Goal: Subscribe to service/newsletter

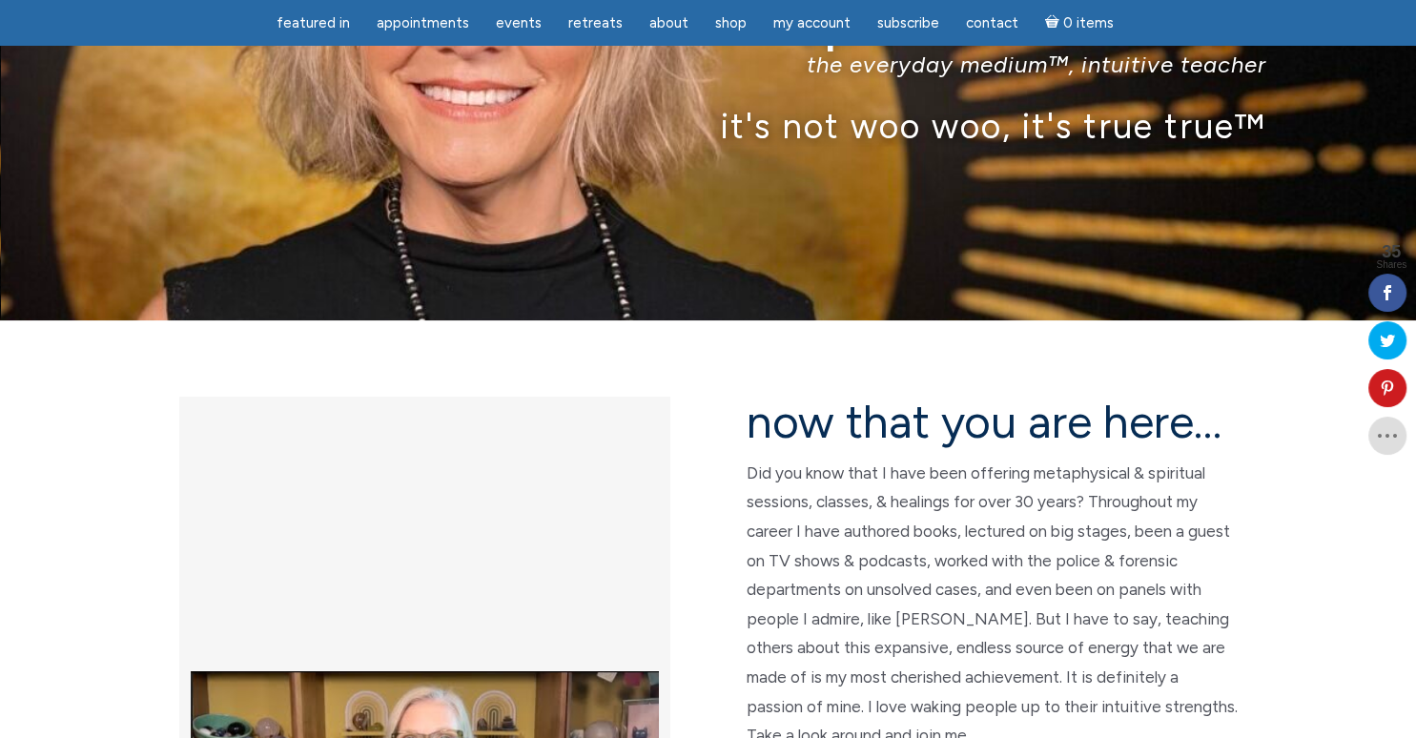
scroll to position [217, 0]
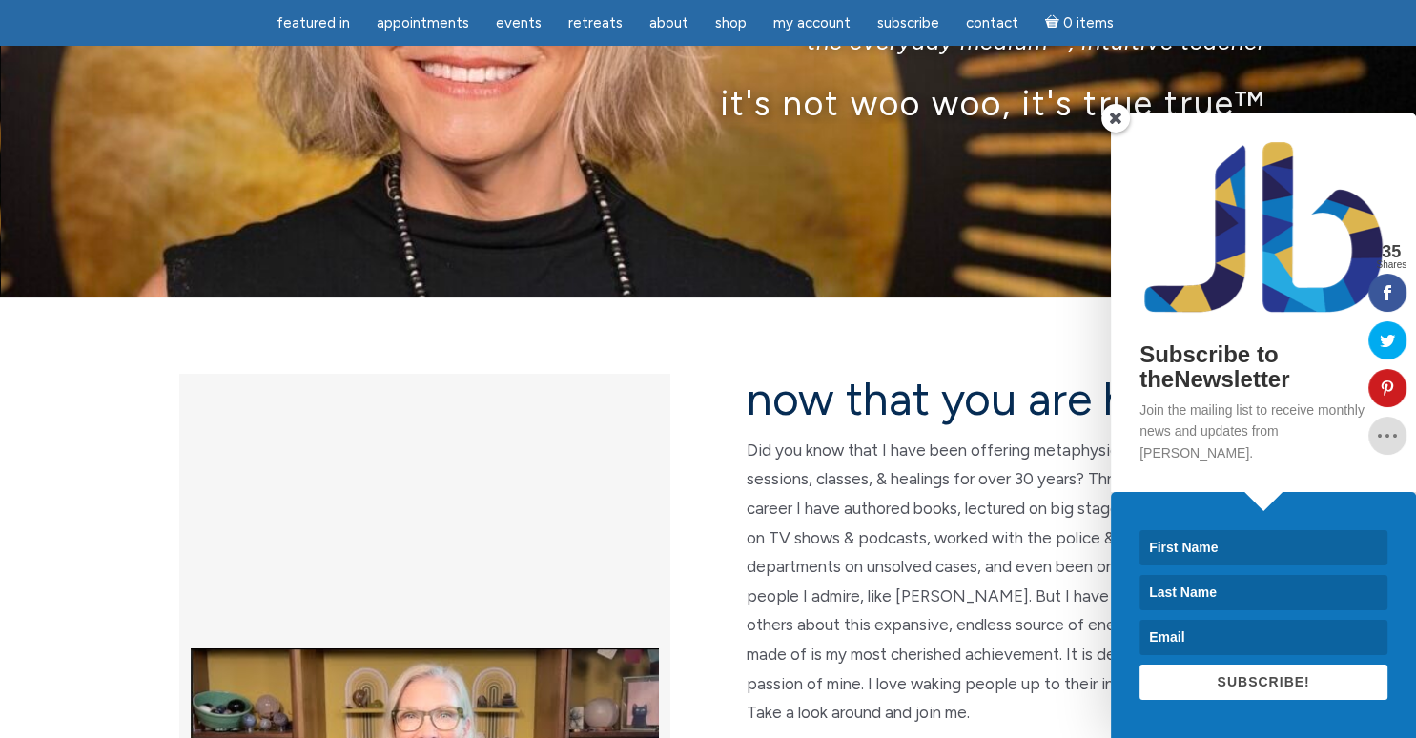
click at [1237, 546] on input at bounding box center [1263, 547] width 248 height 35
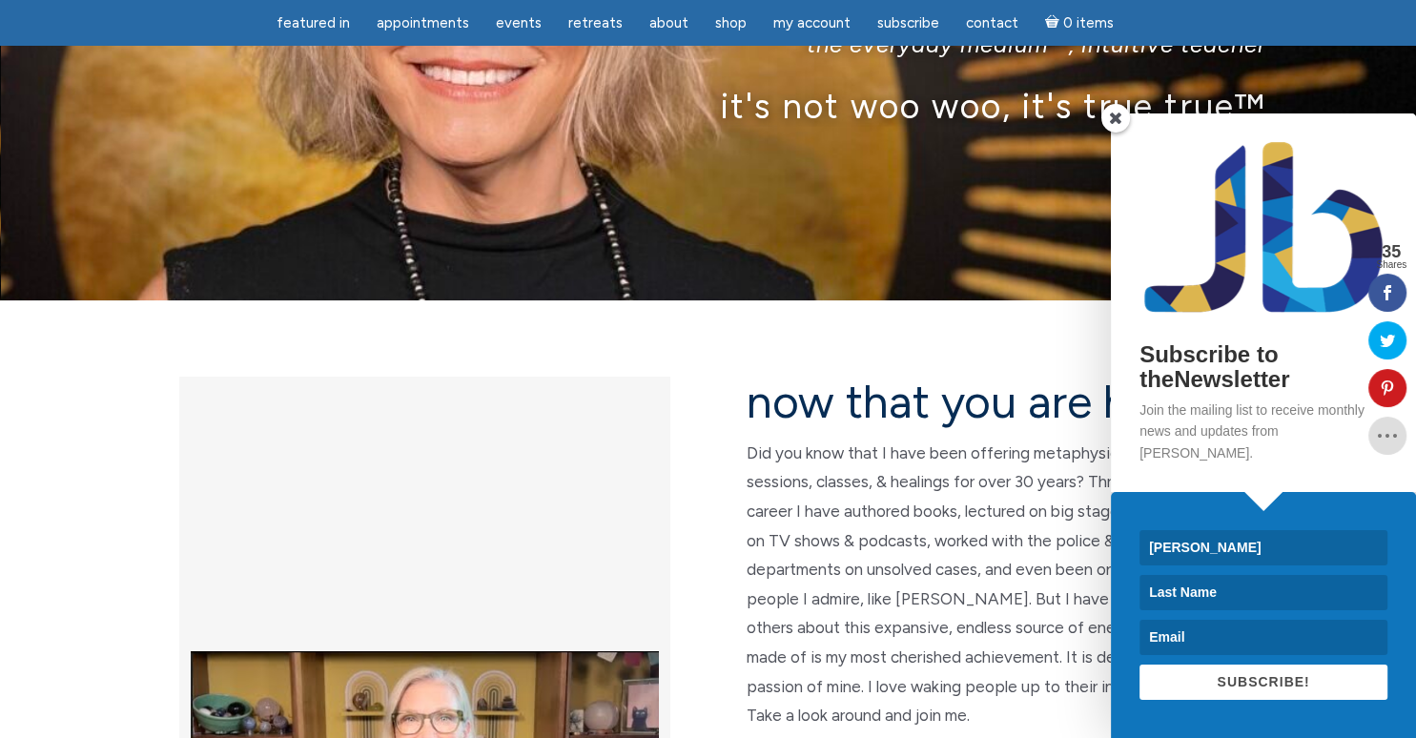
click at [1169, 551] on input "marcia" at bounding box center [1263, 547] width 248 height 35
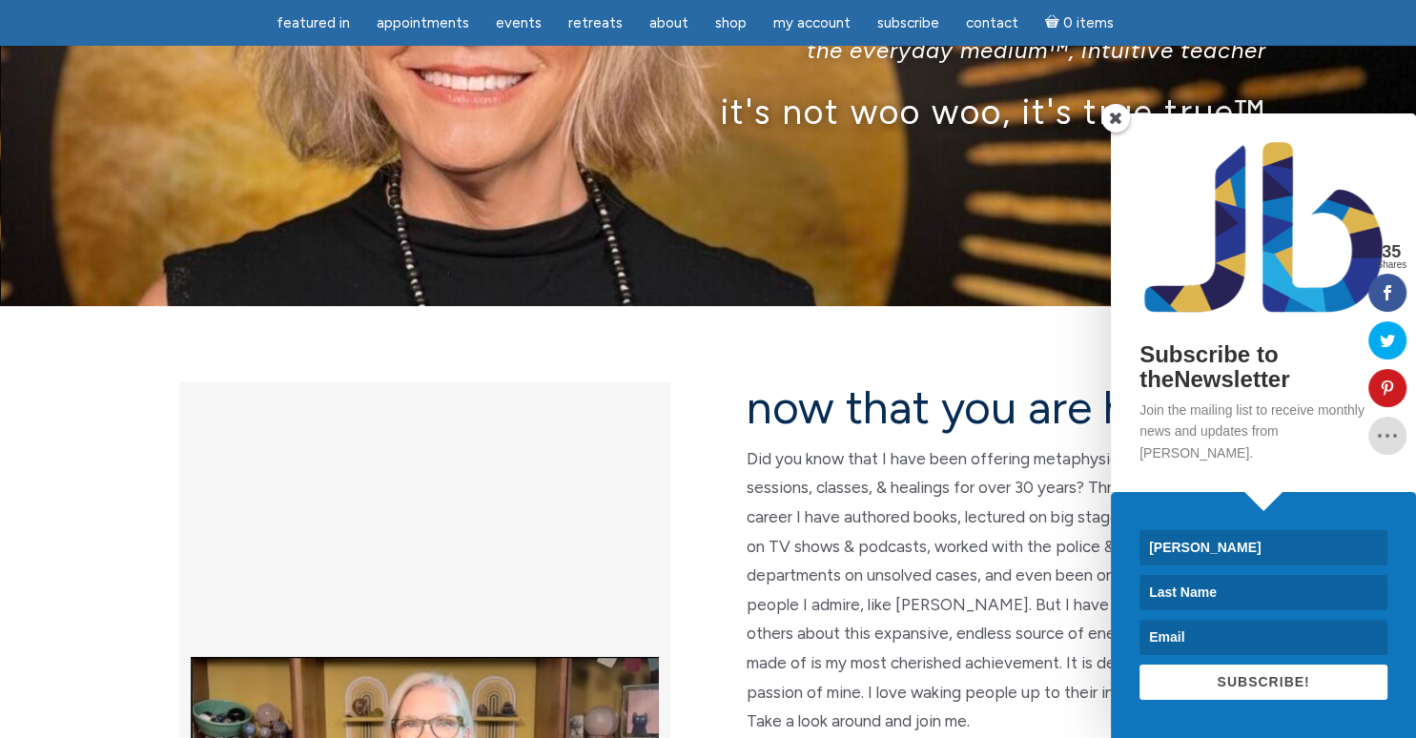
scroll to position [204, 0]
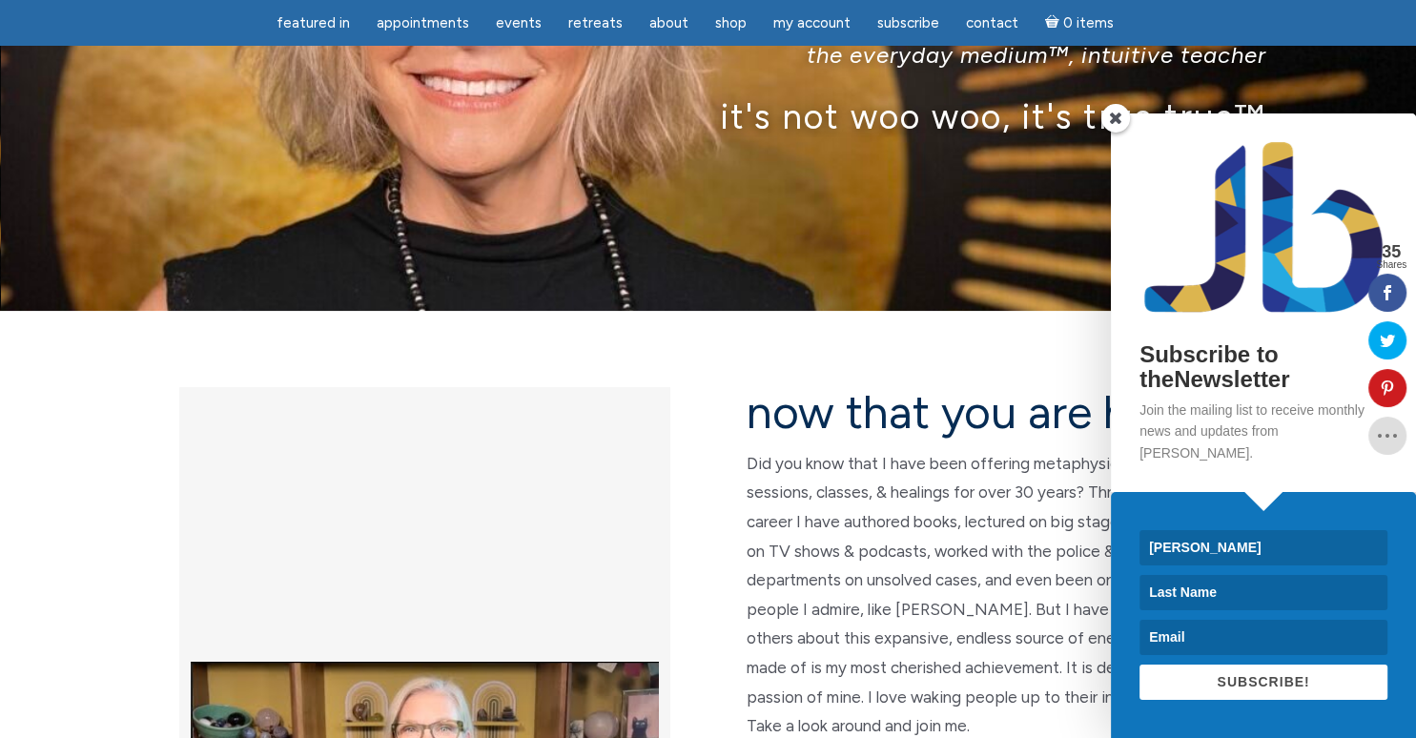
type input "Marcia"
click at [1216, 601] on input at bounding box center [1263, 592] width 248 height 35
type input "Muonio"
click at [1212, 640] on input at bounding box center [1263, 637] width 248 height 35
type input "marciam1946@gmail.com"
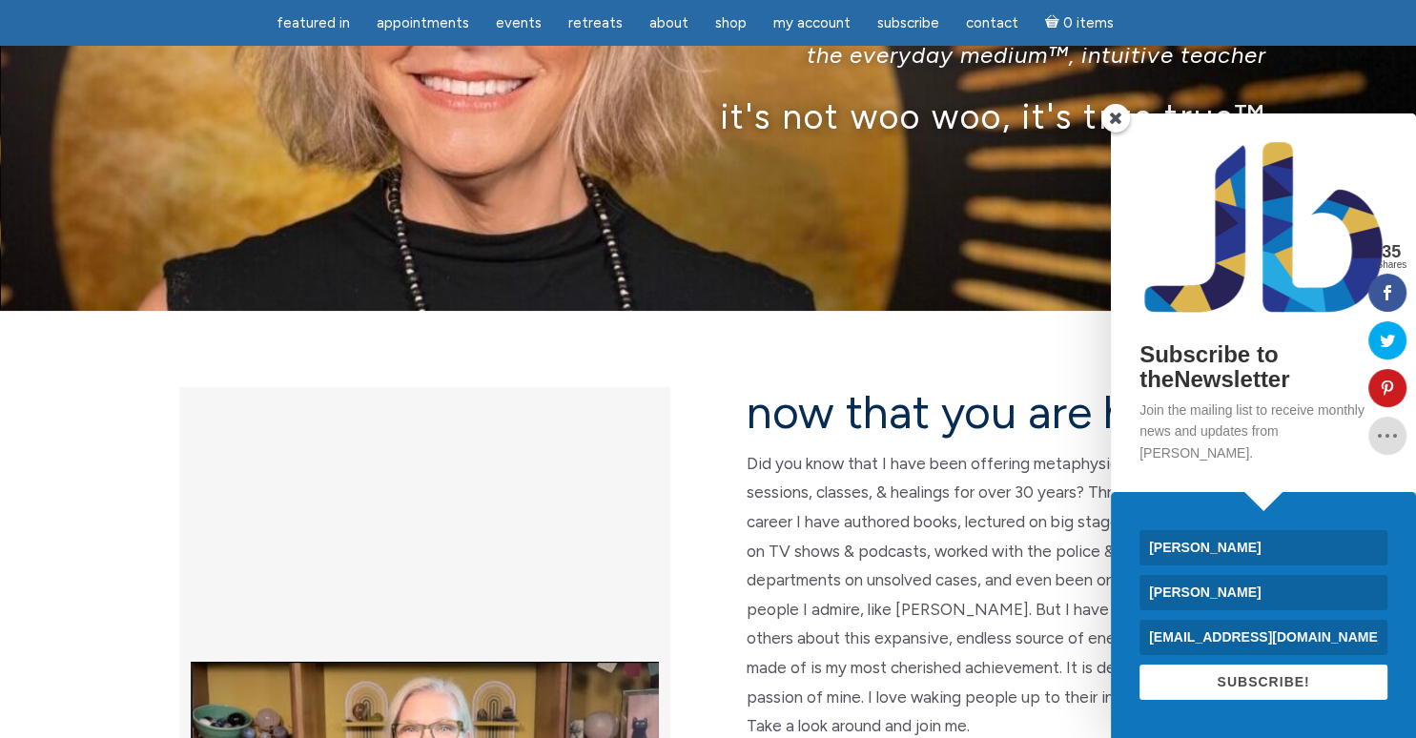
click at [1257, 693] on button "SUBSCRIBE!" at bounding box center [1263, 681] width 248 height 35
click at [1264, 682] on span at bounding box center [1263, 682] width 15 height 15
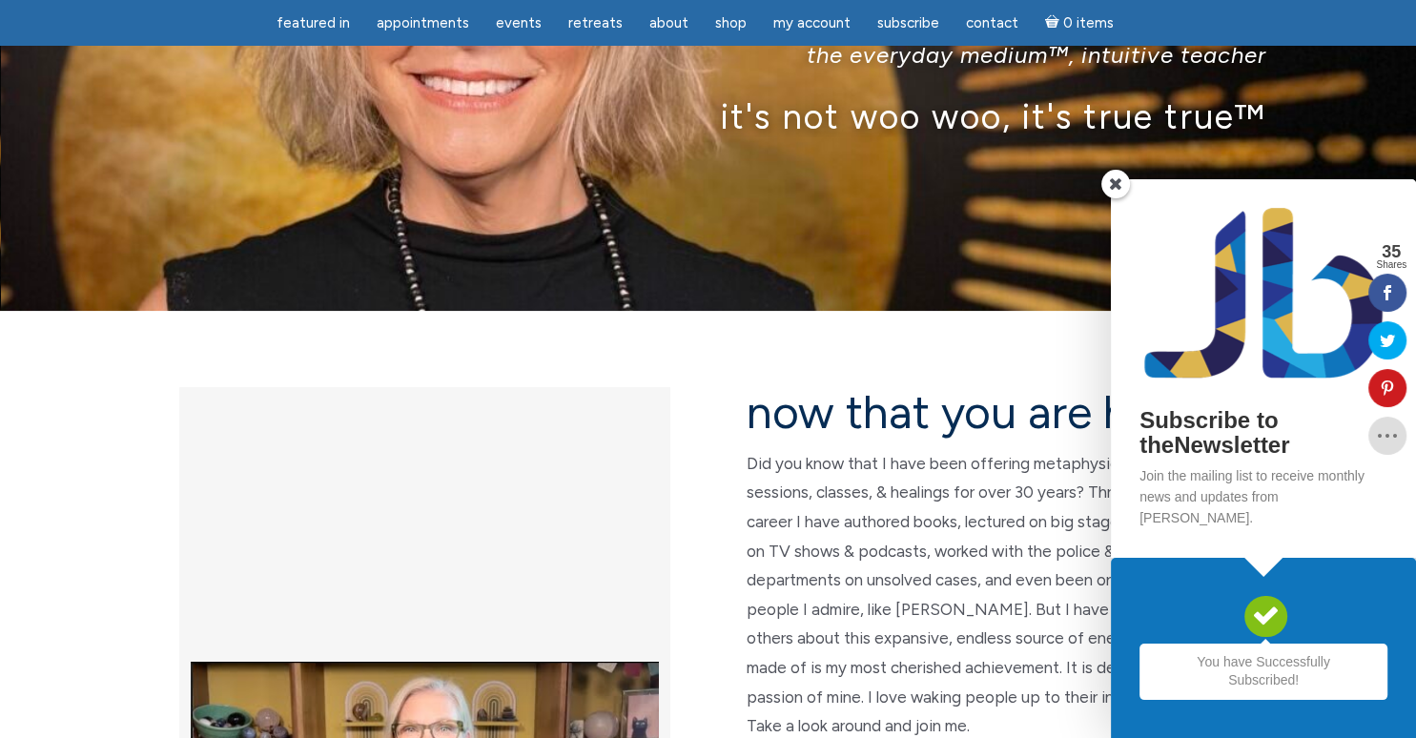
click at [1127, 213] on div "Subscribe to theNewsletter Join the mailing list to receive monthly news and up…" at bounding box center [1263, 368] width 305 height 378
click at [1113, 219] on div "Subscribe to theNewsletter Join the mailing list to receive monthly news and up…" at bounding box center [1263, 368] width 305 height 378
click at [1114, 198] on span at bounding box center [1115, 184] width 29 height 29
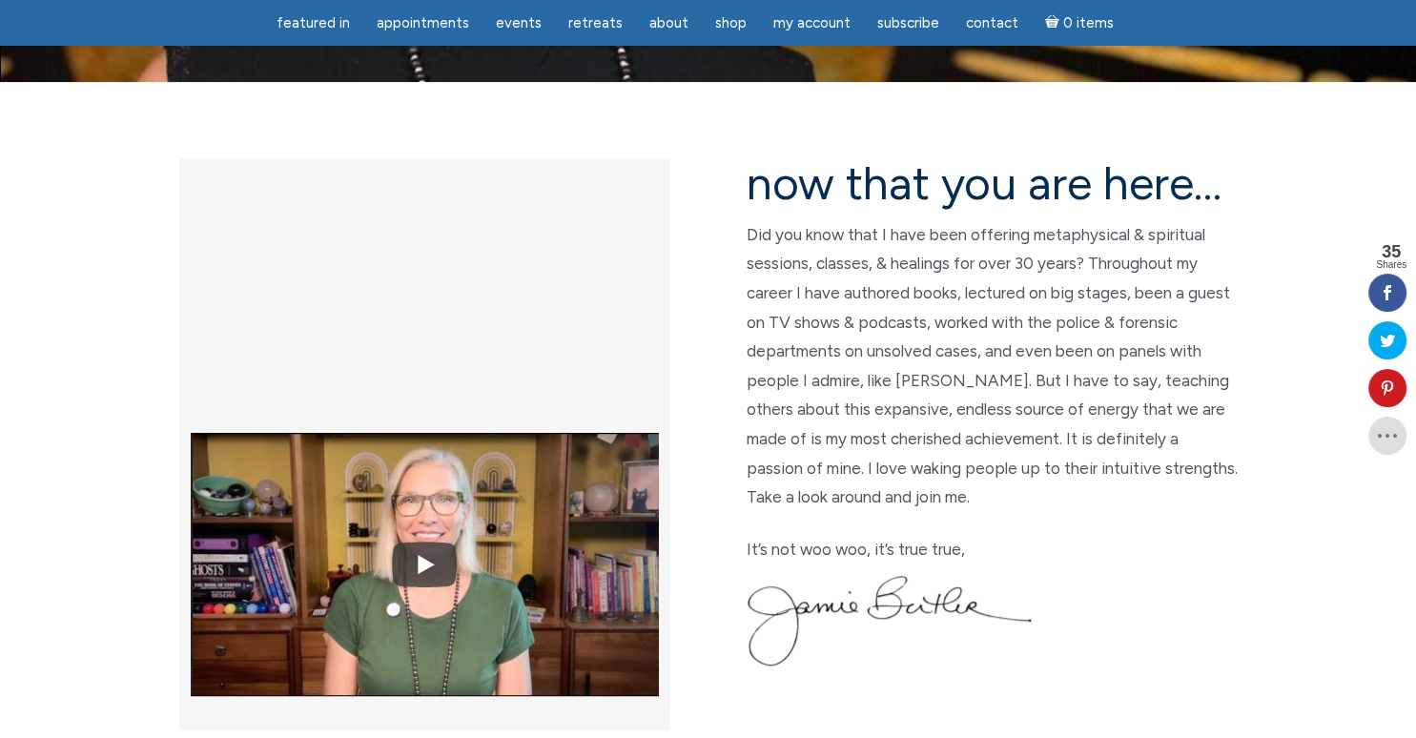
scroll to position [427, 0]
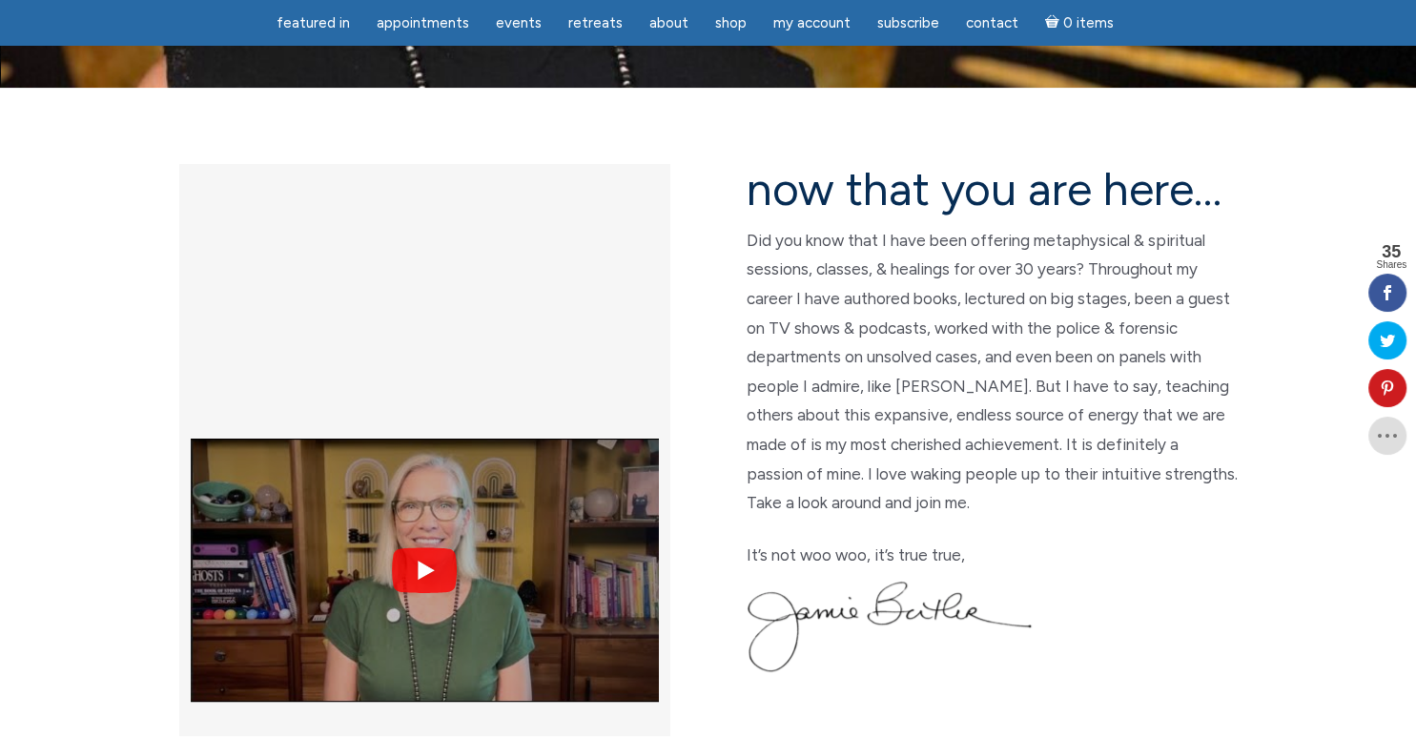
click at [424, 395] on img at bounding box center [425, 570] width 468 height 351
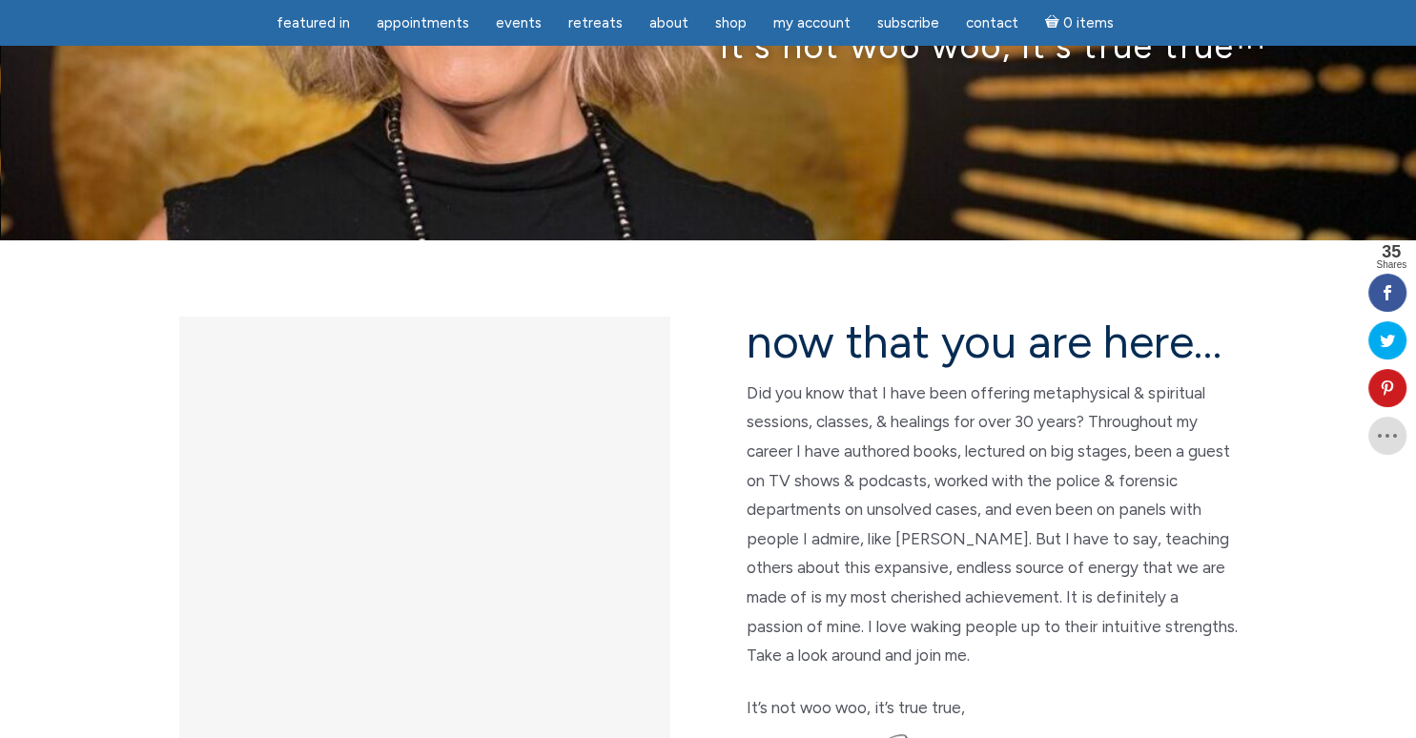
scroll to position [251, 0]
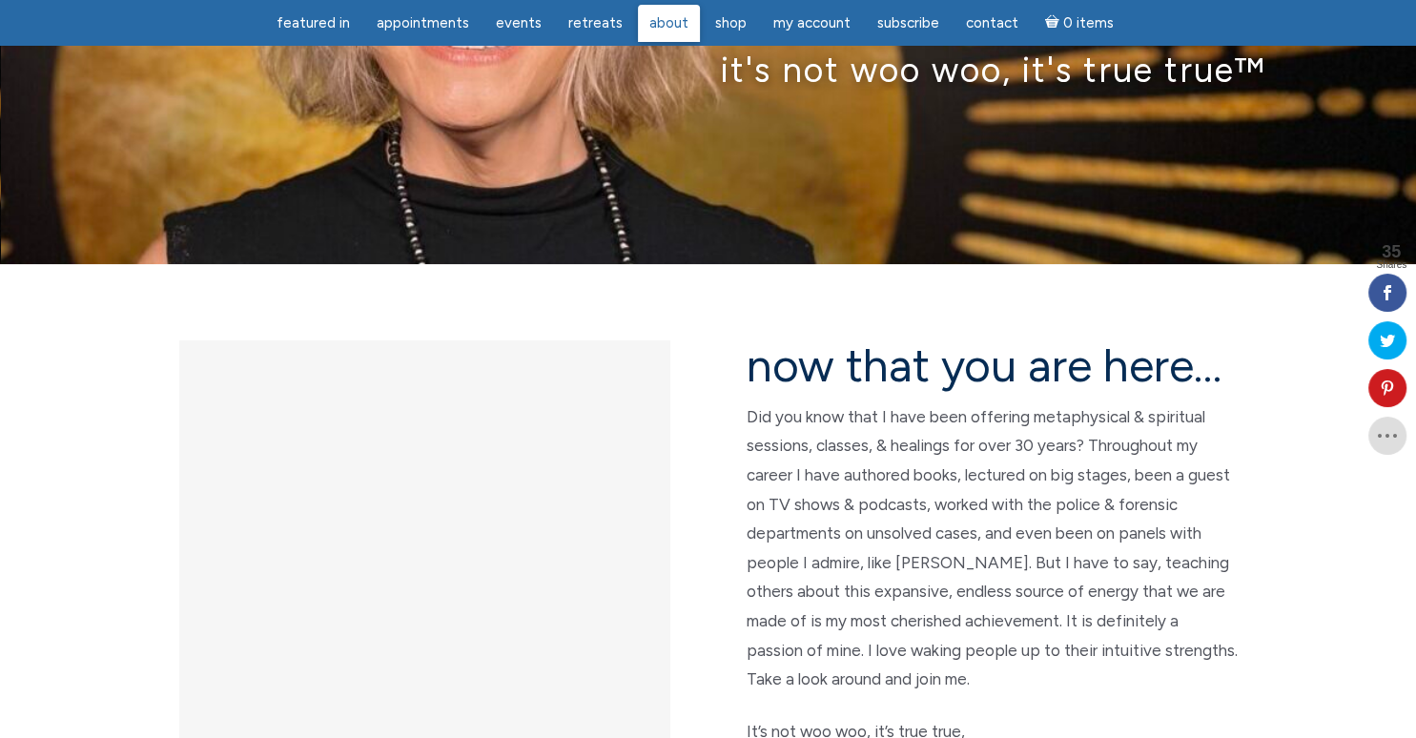
click at [683, 28] on span "About" at bounding box center [668, 22] width 39 height 17
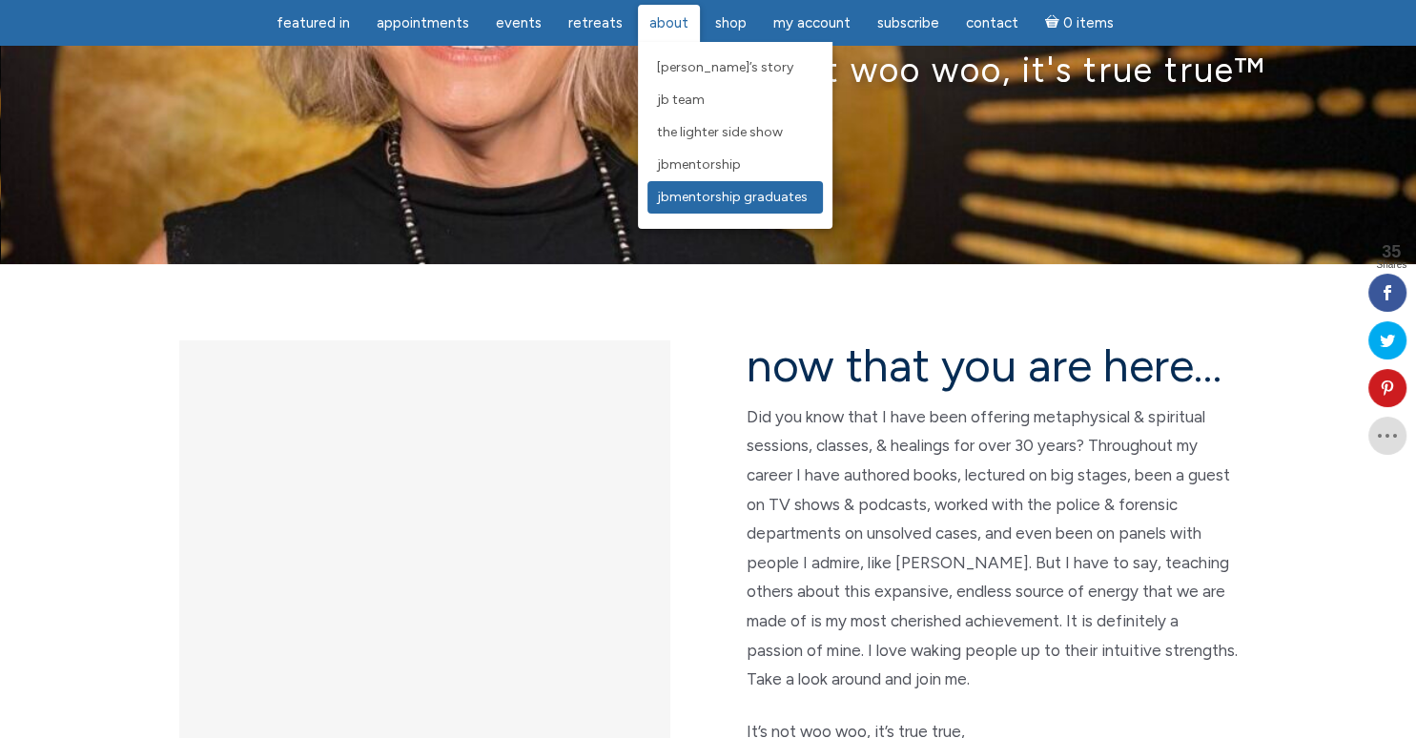
click at [698, 207] on link "JBMentorship Graduates" at bounding box center [734, 197] width 175 height 32
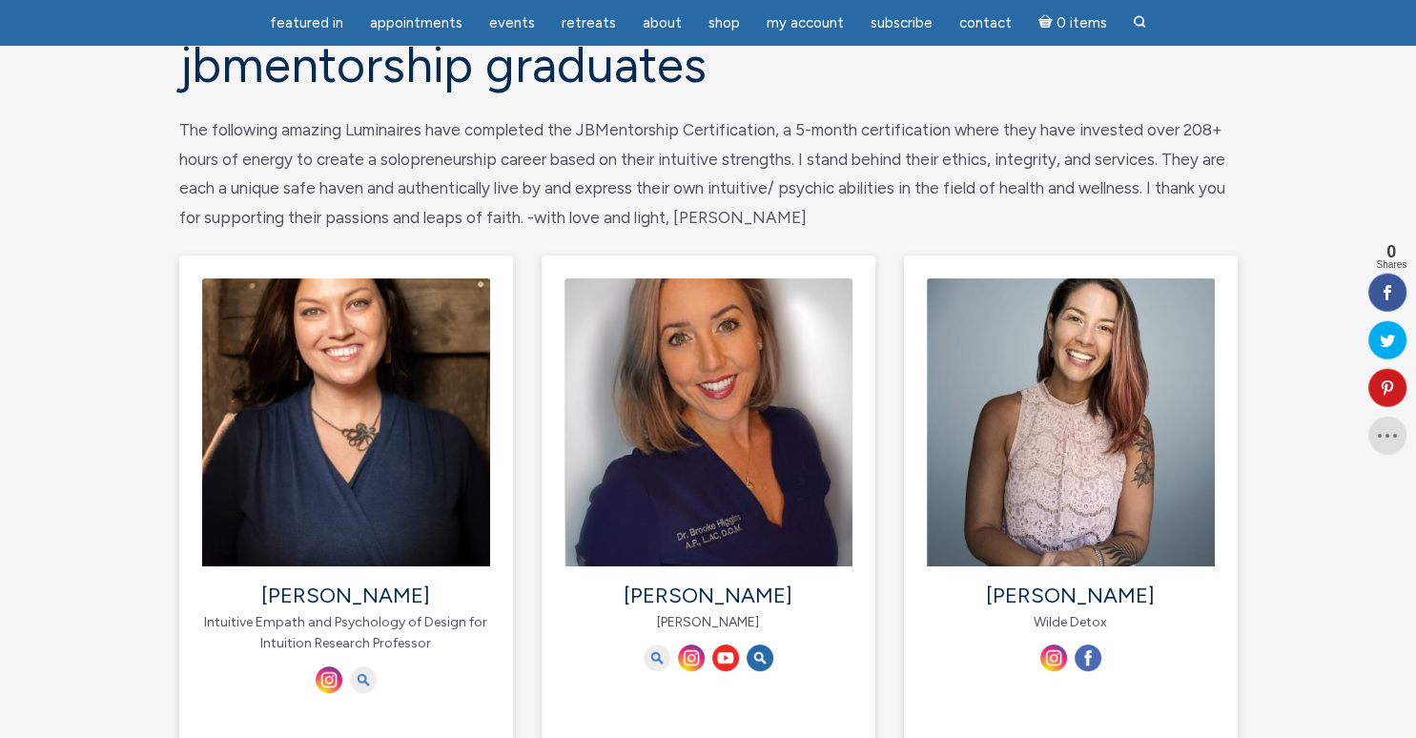
scroll to position [196, 0]
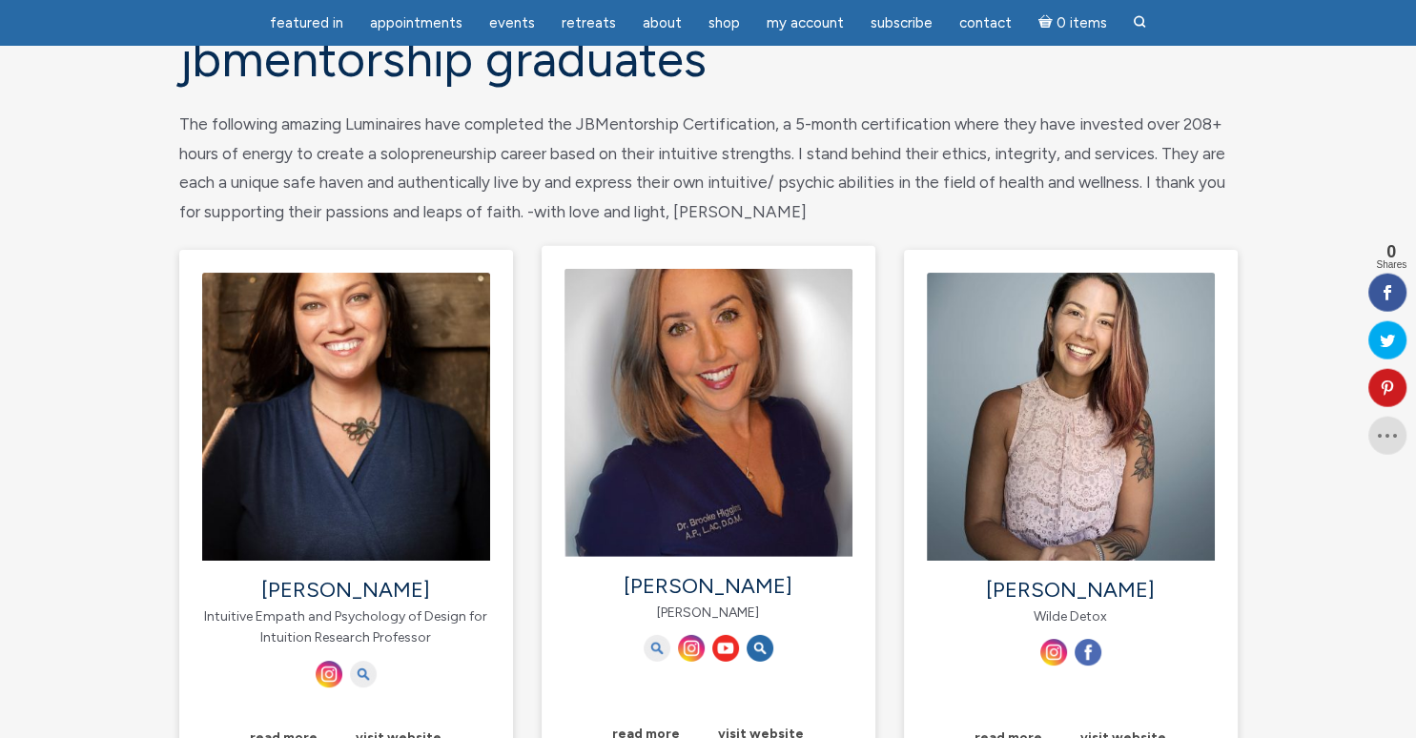
click at [769, 266] on div "Dr. Brooke Higgins Dr. Brooke" at bounding box center [709, 479] width 334 height 468
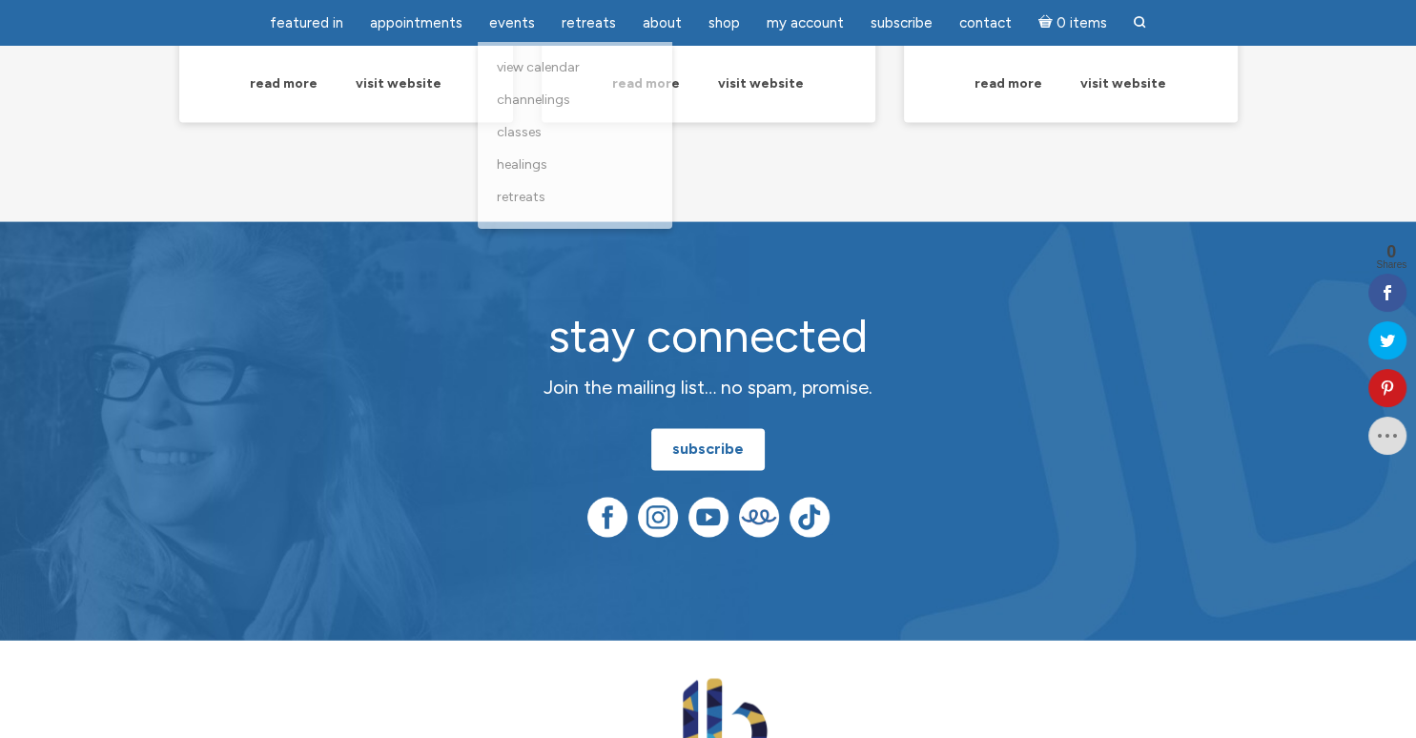
scroll to position [3039, 0]
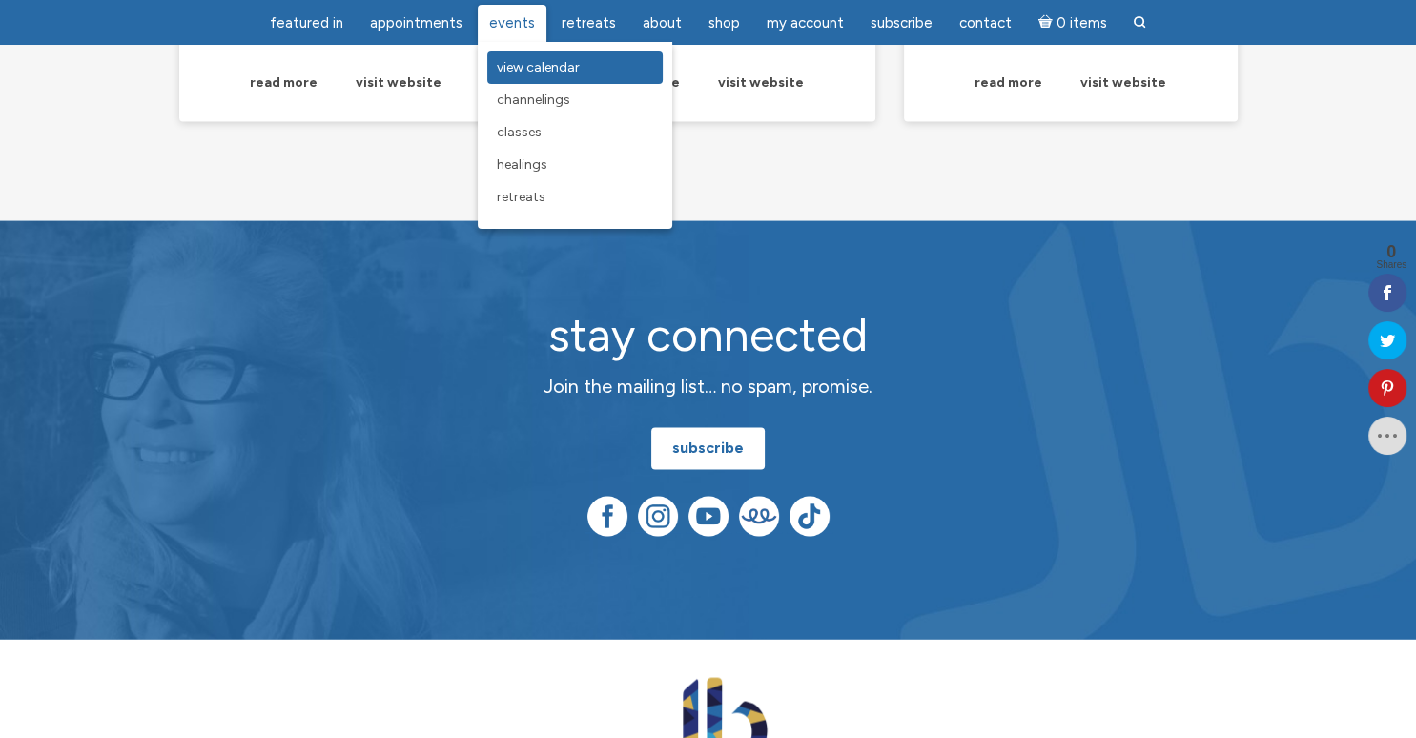
click at [591, 72] on link "View Calendar" at bounding box center [574, 67] width 175 height 32
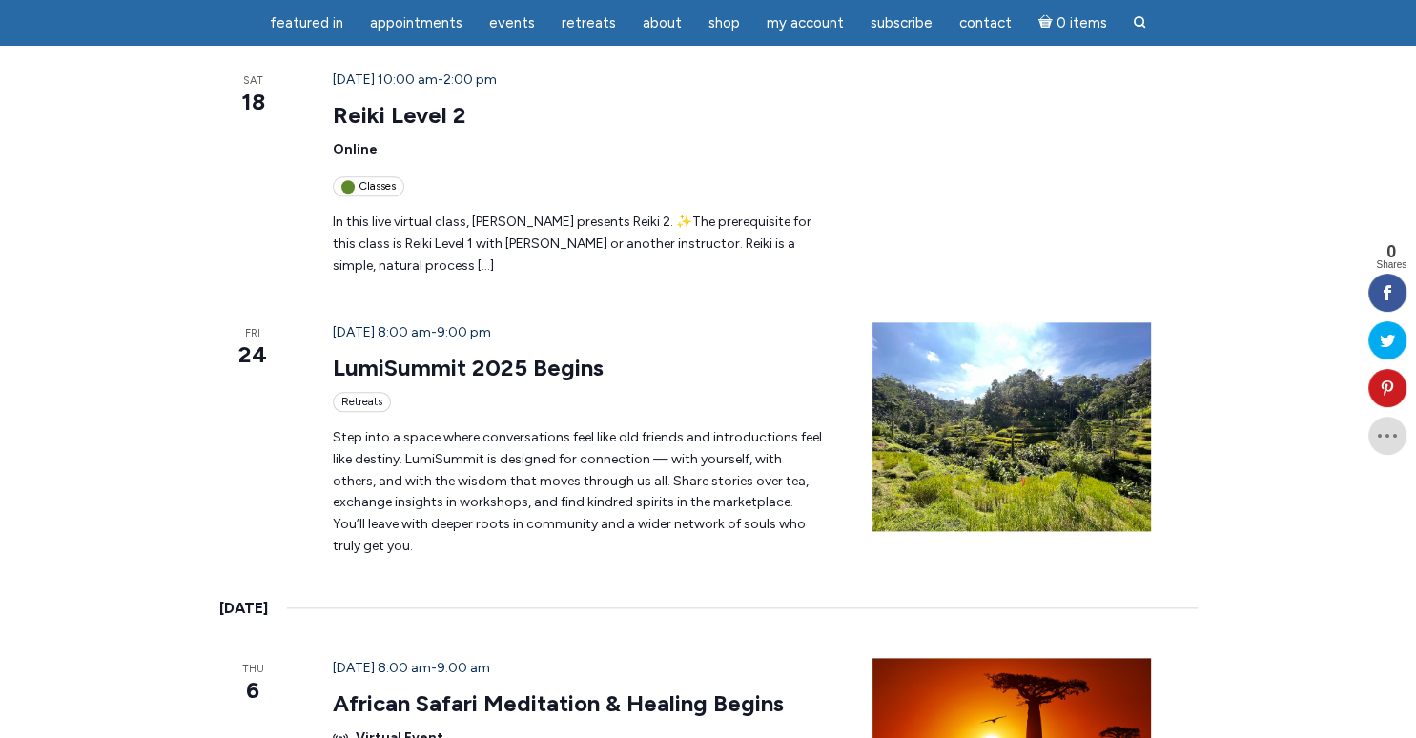
scroll to position [2132, 0]
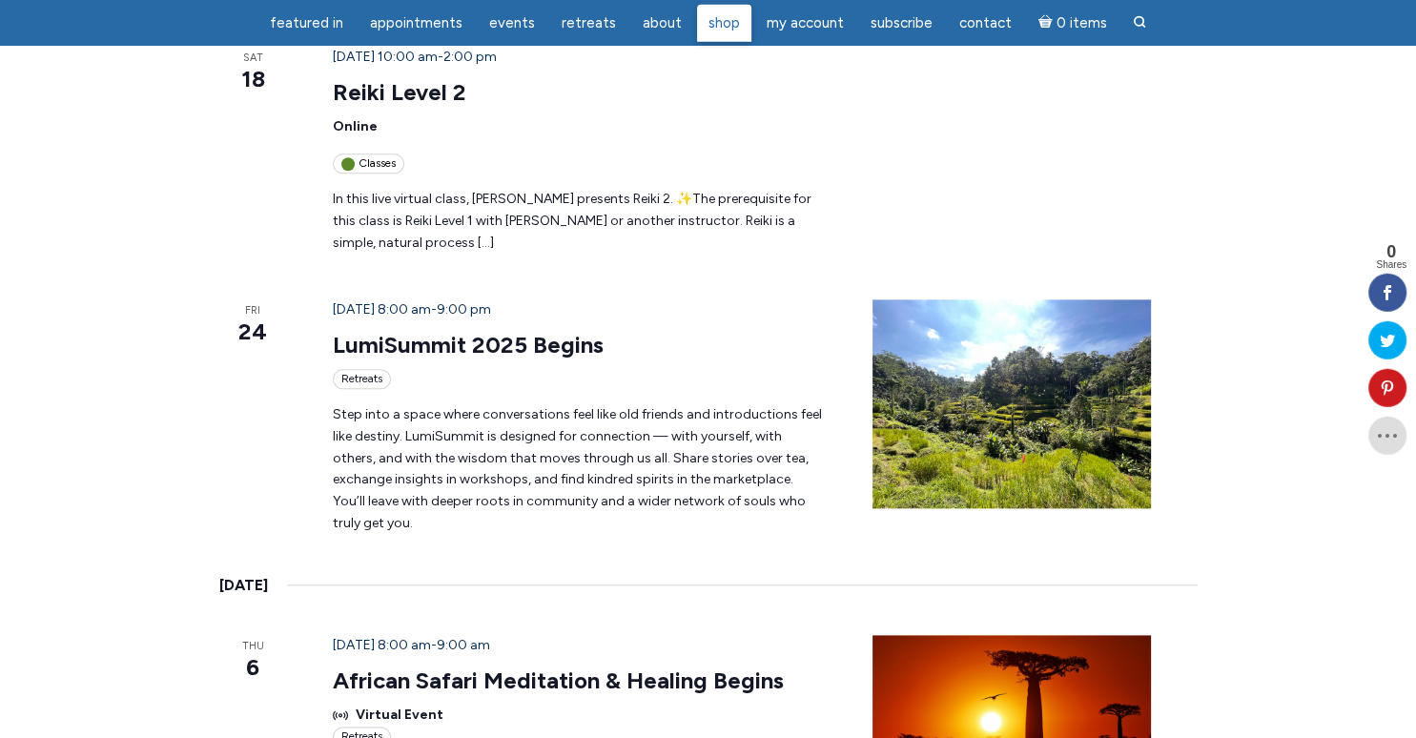
click at [731, 19] on span "Shop" at bounding box center [723, 22] width 31 height 17
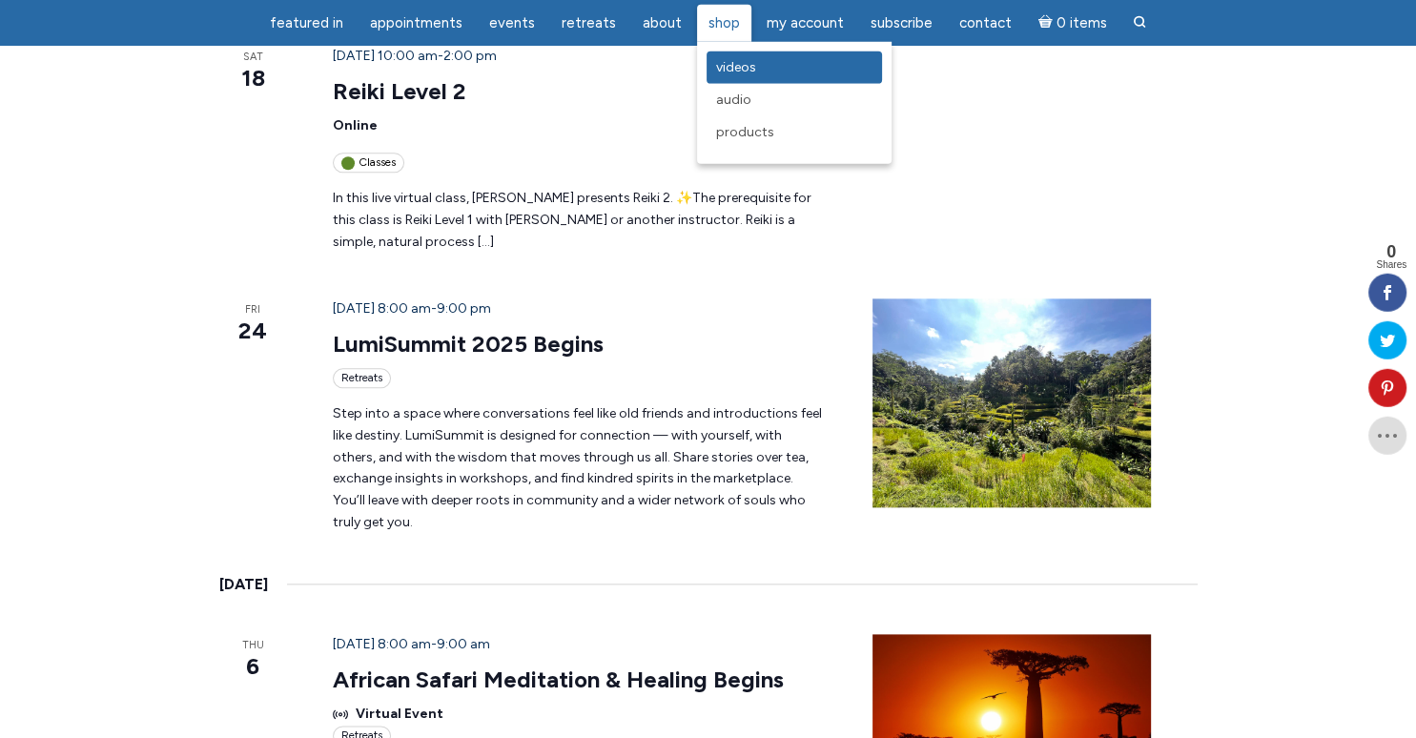
click at [730, 75] on span "Videos" at bounding box center [736, 67] width 40 height 16
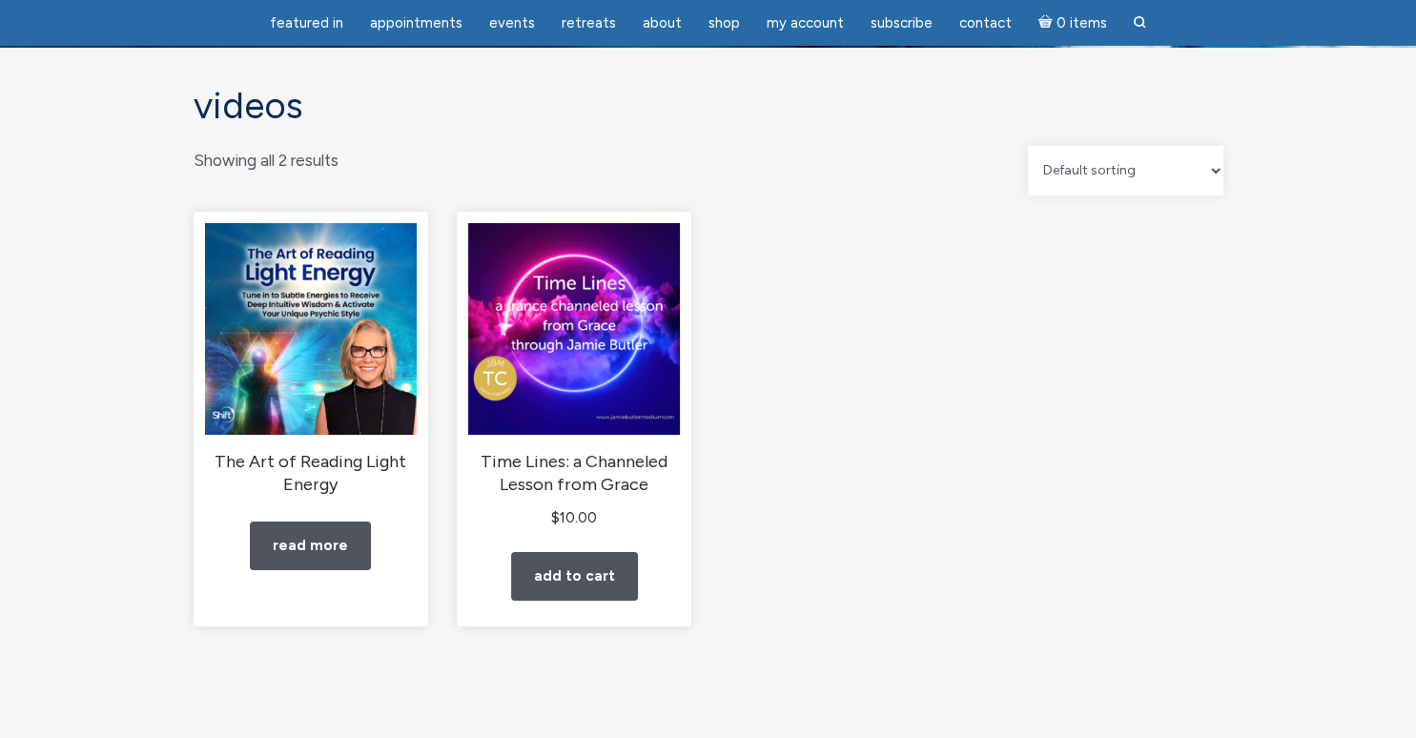
scroll to position [106, 0]
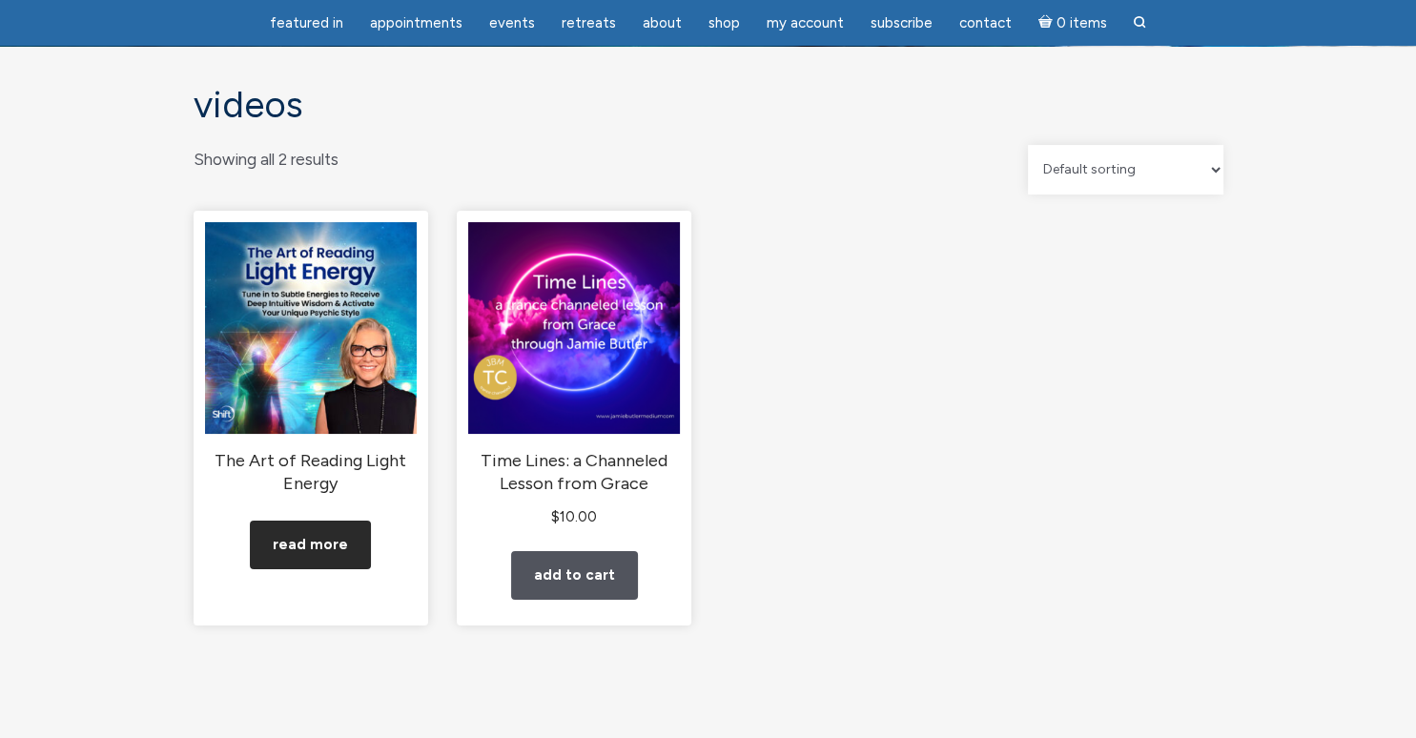
click at [321, 562] on link "Read more" at bounding box center [310, 545] width 121 height 49
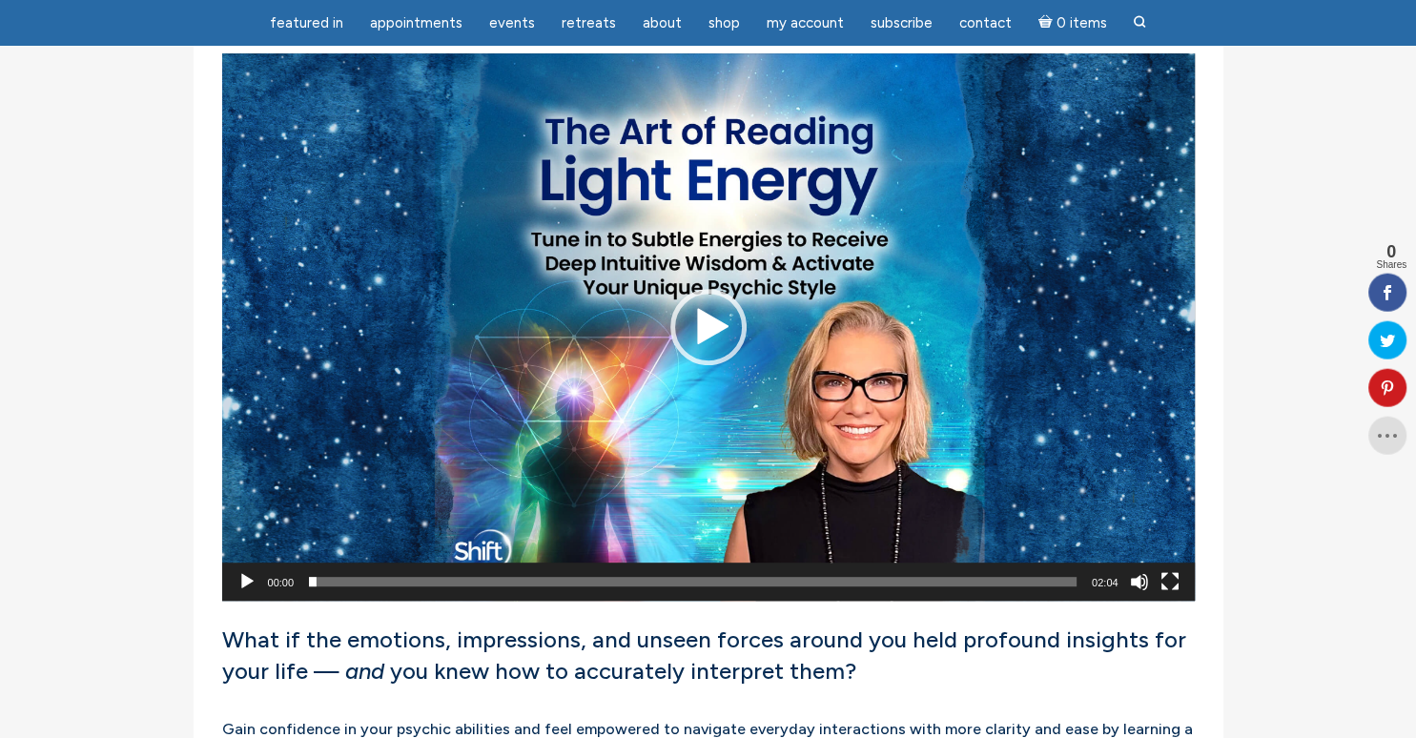
scroll to position [766, 0]
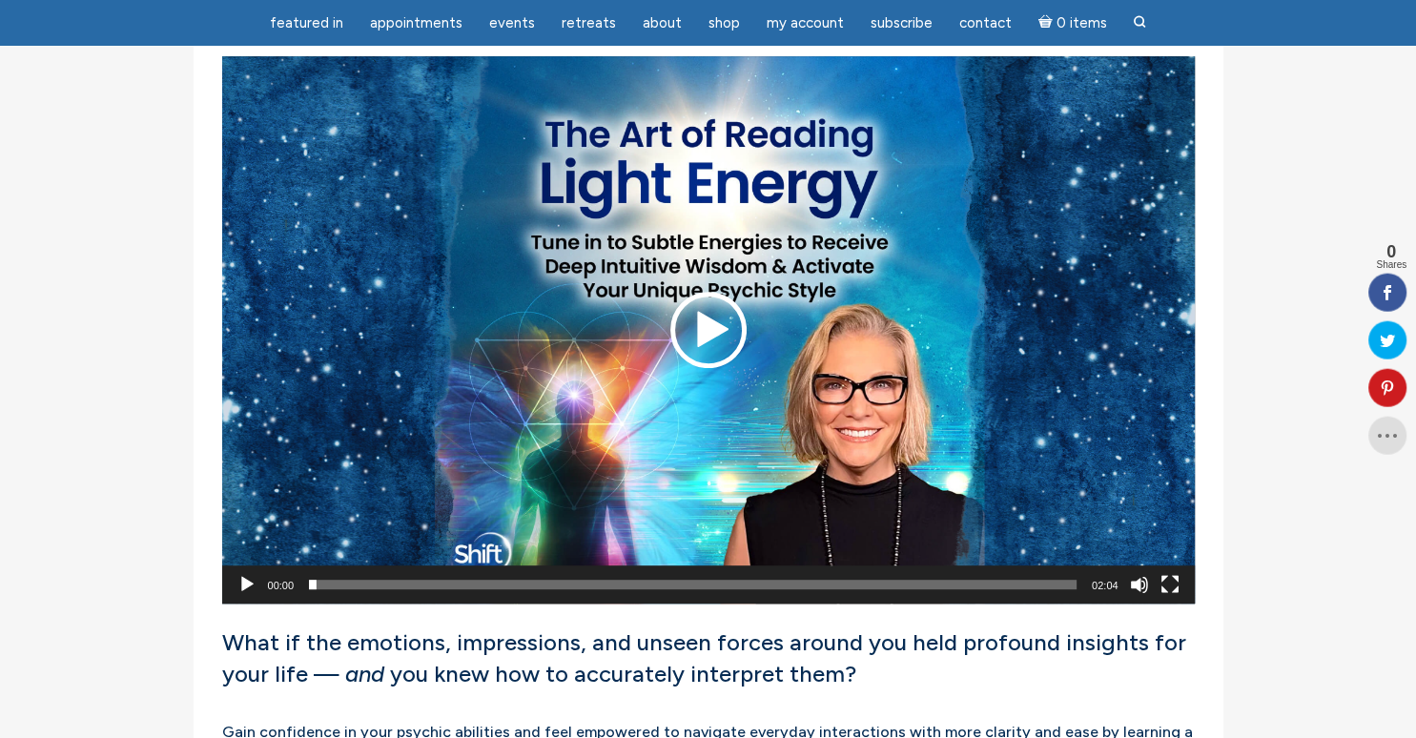
click at [703, 347] on div "Play" at bounding box center [708, 330] width 76 height 76
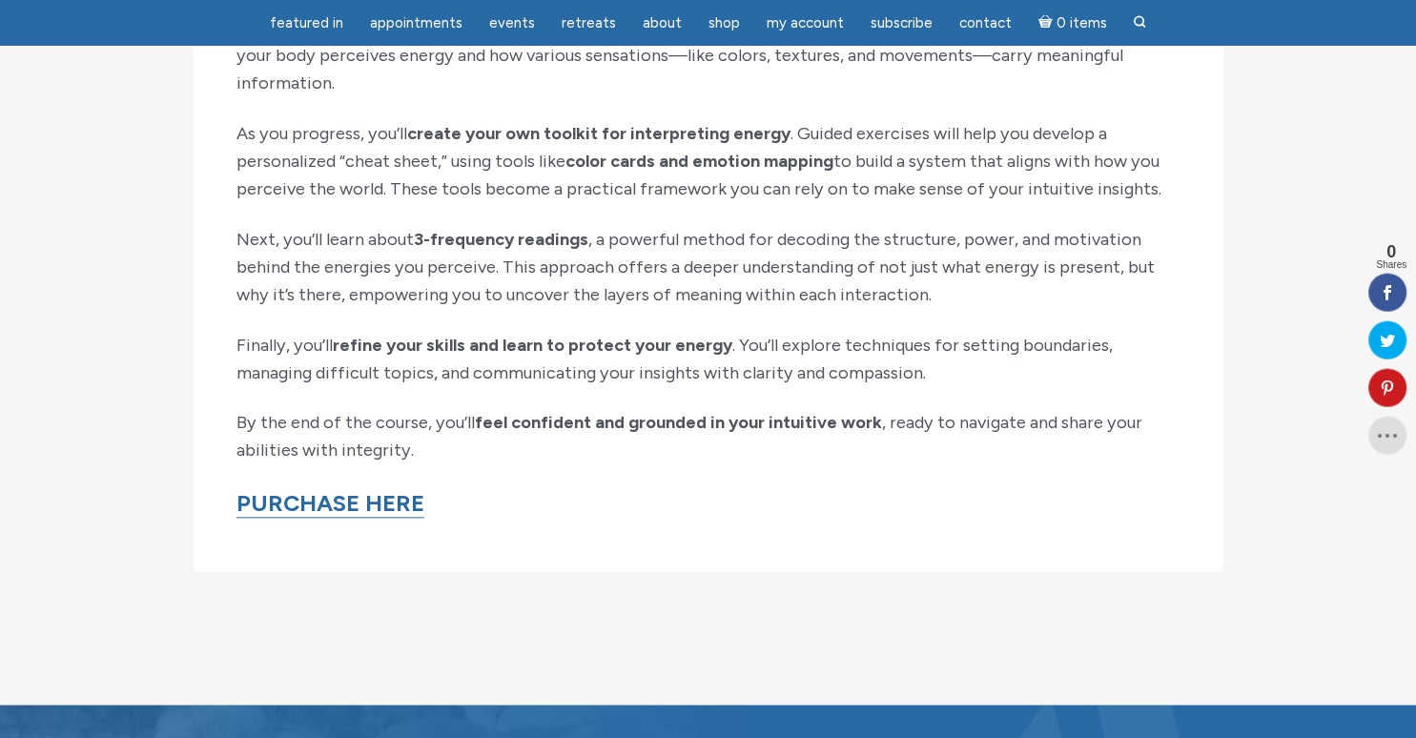
scroll to position [2225, 0]
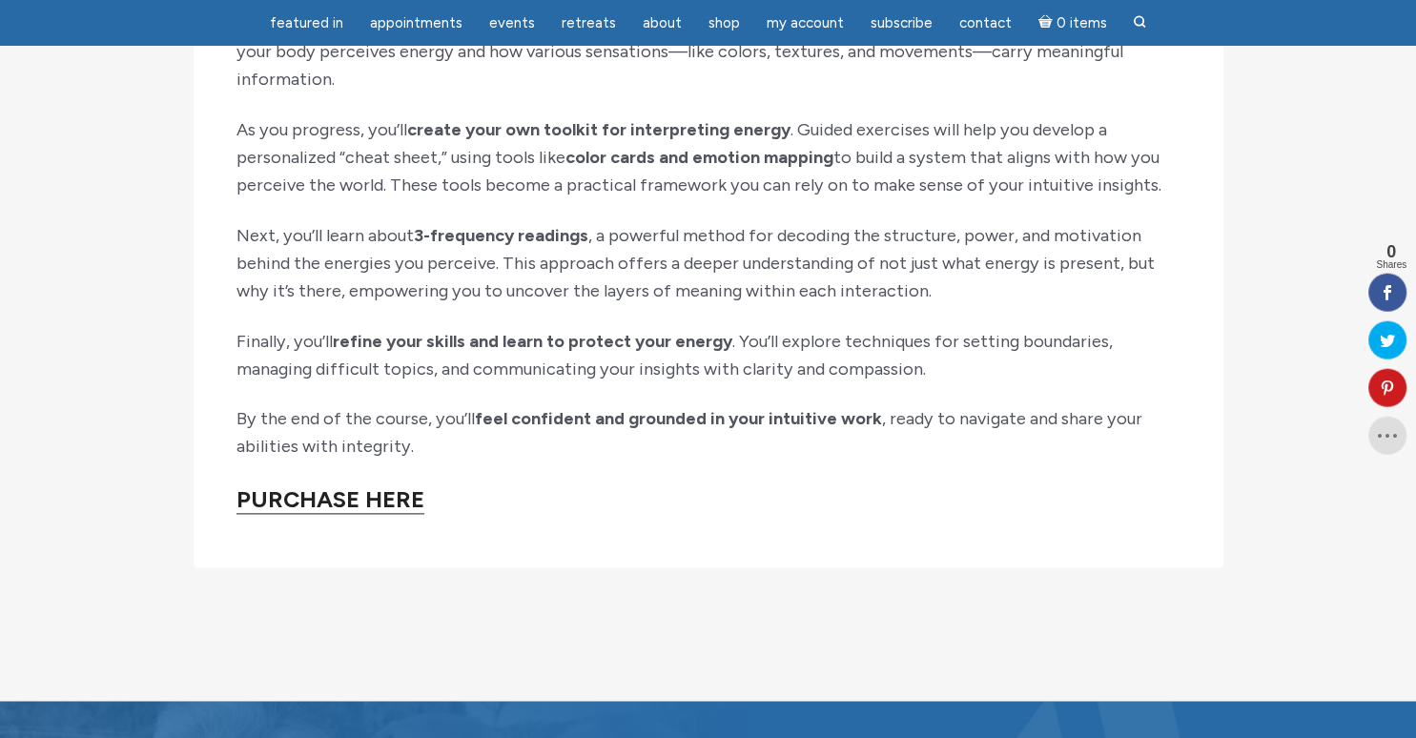
click at [338, 515] on link "PURCHASE HERE" at bounding box center [330, 500] width 188 height 29
